Goal: Navigation & Orientation: Find specific page/section

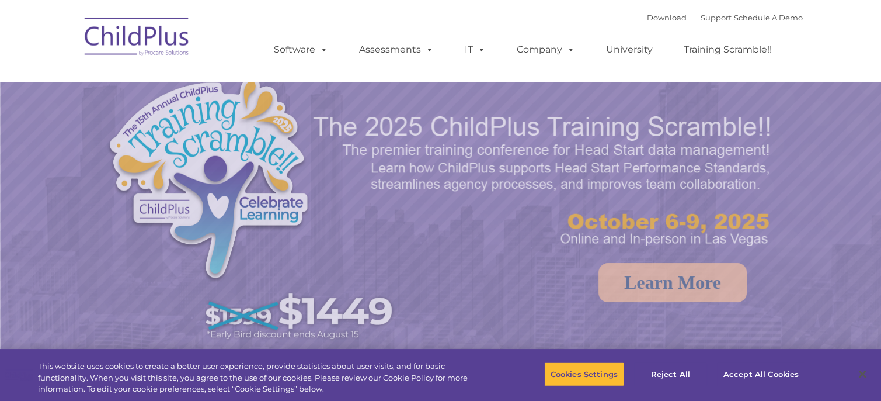
select select "MEDIUM"
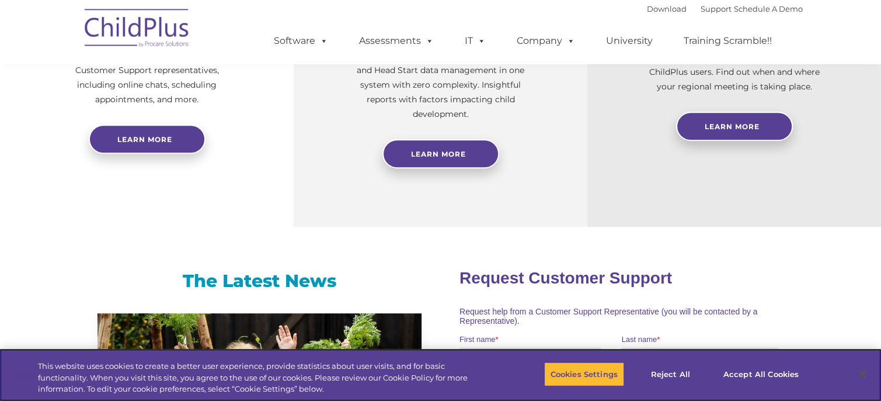
scroll to position [559, 0]
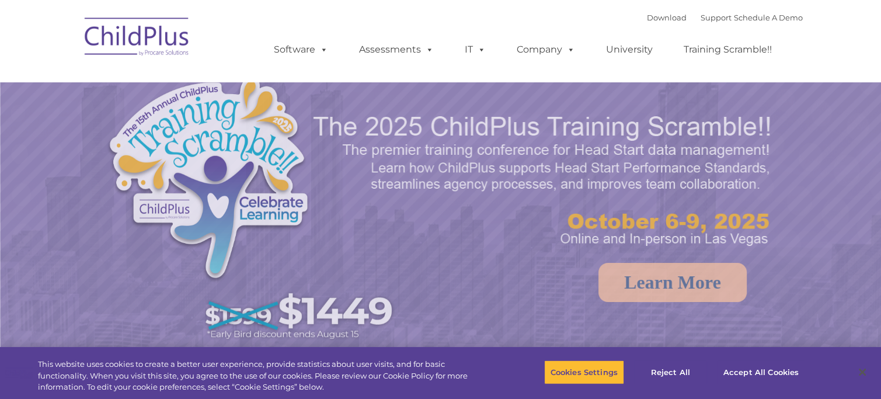
select select "MEDIUM"
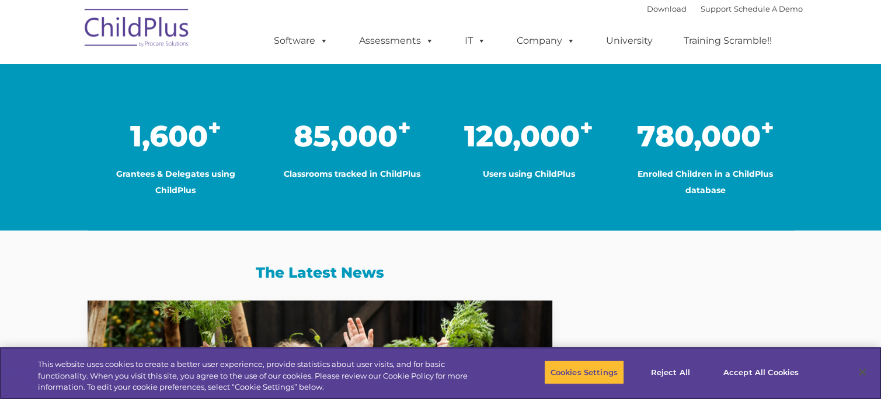
scroll to position [976, 0]
